Goal: Transaction & Acquisition: Purchase product/service

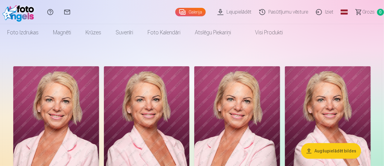
click at [355, 35] on nav "Foto izdrukas Augstas kvalitātes fotoattēlu izdrukas 210 gsm papīrs, piesātināt…" at bounding box center [192, 32] width 384 height 17
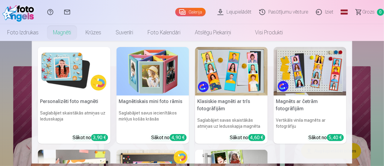
click at [78, 34] on link "Magnēti" at bounding box center [62, 32] width 33 height 17
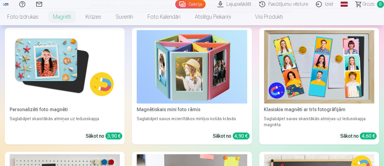
scroll to position [39, 0]
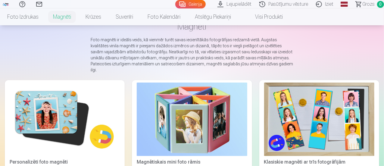
click at [51, 105] on img at bounding box center [65, 120] width 110 height 74
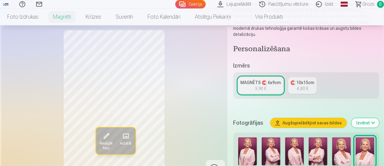
scroll to position [107, 0]
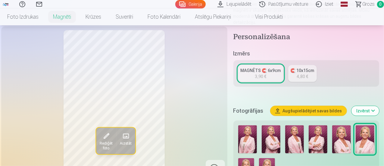
click at [326, 135] on img at bounding box center [318, 139] width 19 height 28
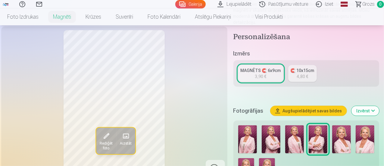
click at [301, 131] on img at bounding box center [295, 139] width 19 height 28
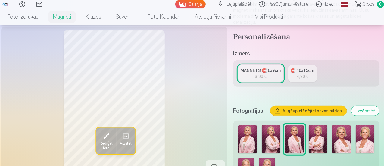
click at [277, 129] on img at bounding box center [271, 139] width 19 height 28
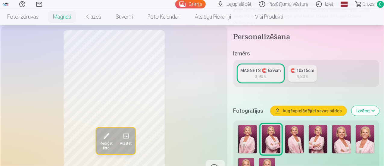
click at [248, 131] on img at bounding box center [248, 139] width 19 height 28
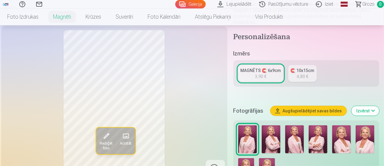
click at [373, 126] on img at bounding box center [365, 139] width 19 height 28
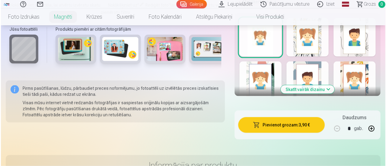
scroll to position [386, 0]
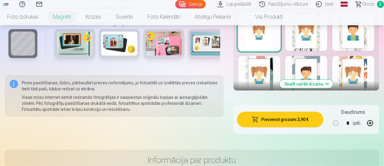
click at [277, 112] on button "Pievienot grozam : 3,90 €" at bounding box center [280, 120] width 87 height 16
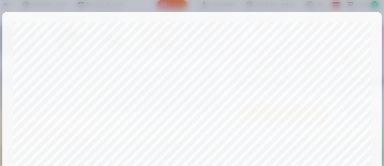
scroll to position [263, 0]
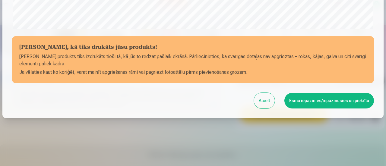
click at [305, 100] on button "Esmu iepazinies/iepazinusies un piekrītu" at bounding box center [329, 101] width 90 height 16
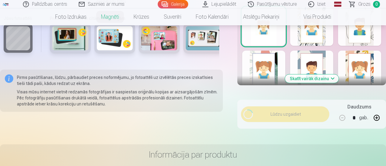
scroll to position [262, 0]
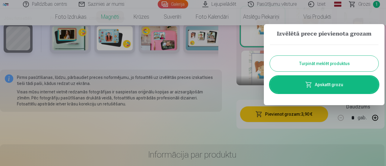
click at [322, 86] on link "Apskatīt grozu" at bounding box center [324, 84] width 109 height 17
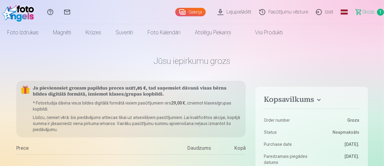
drag, startPoint x: 384, startPoint y: 9, endPoint x: 384, endPoint y: 19, distance: 9.7
click at [384, 19] on div "Palīdzības centrs Sazinies ar mums Galerija Lejupielādēt Pasūtījumu vēsture Izi…" at bounding box center [192, 12] width 384 height 24
